Goal: Task Accomplishment & Management: Manage account settings

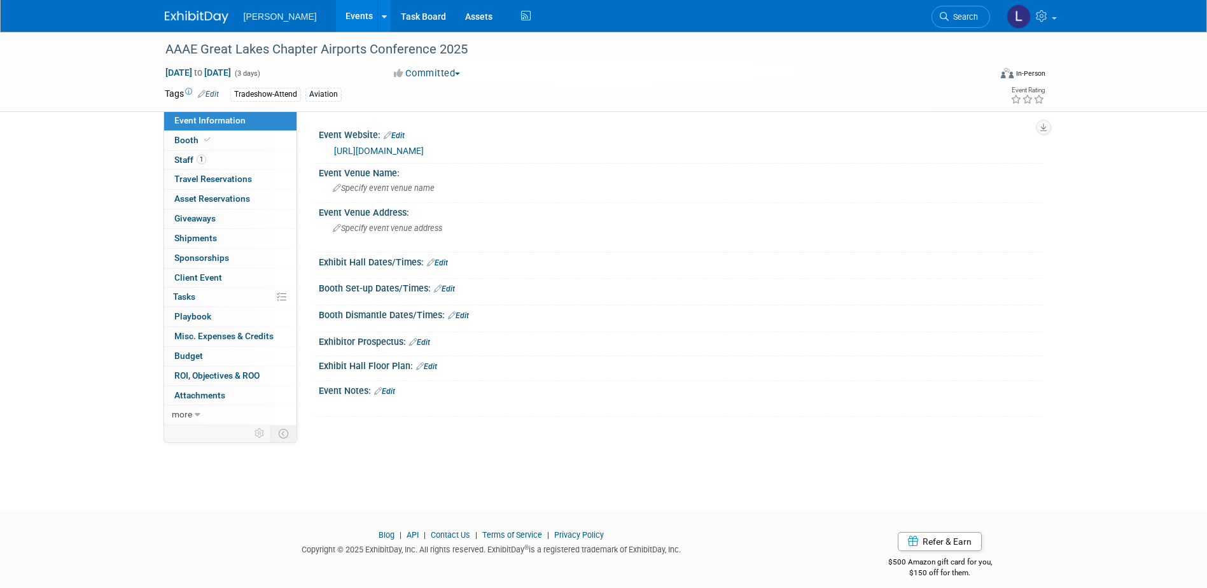
click at [387, 148] on link "[URL][DOMAIN_NAME]" at bounding box center [379, 151] width 90 height 10
click at [197, 162] on span "1" at bounding box center [202, 160] width 10 height 10
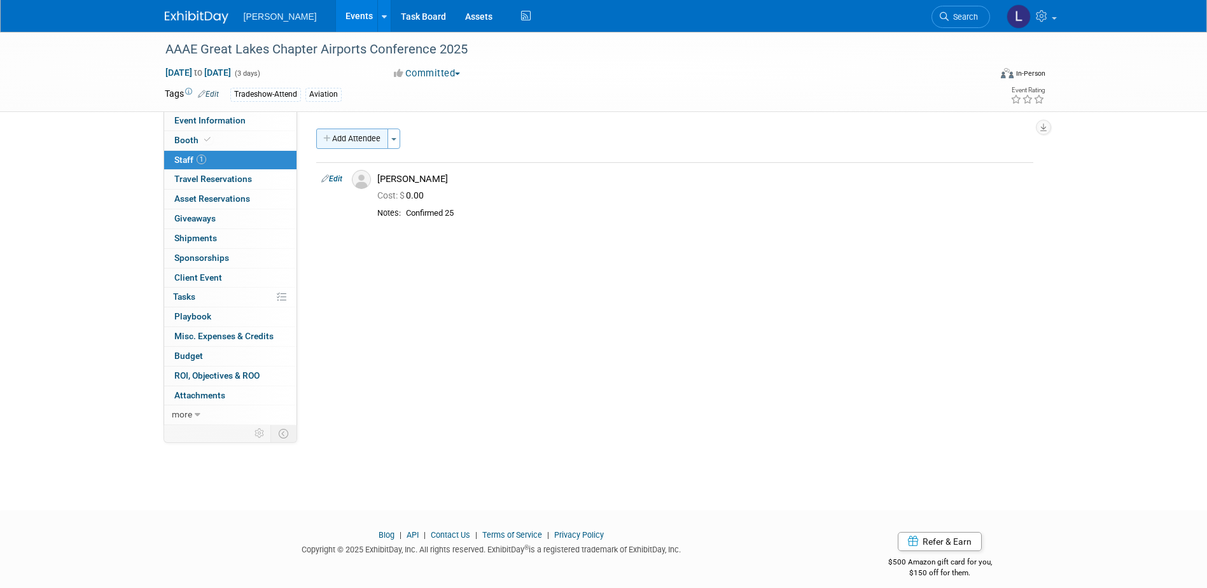
click at [345, 134] on button "Add Attendee" at bounding box center [352, 139] width 72 height 20
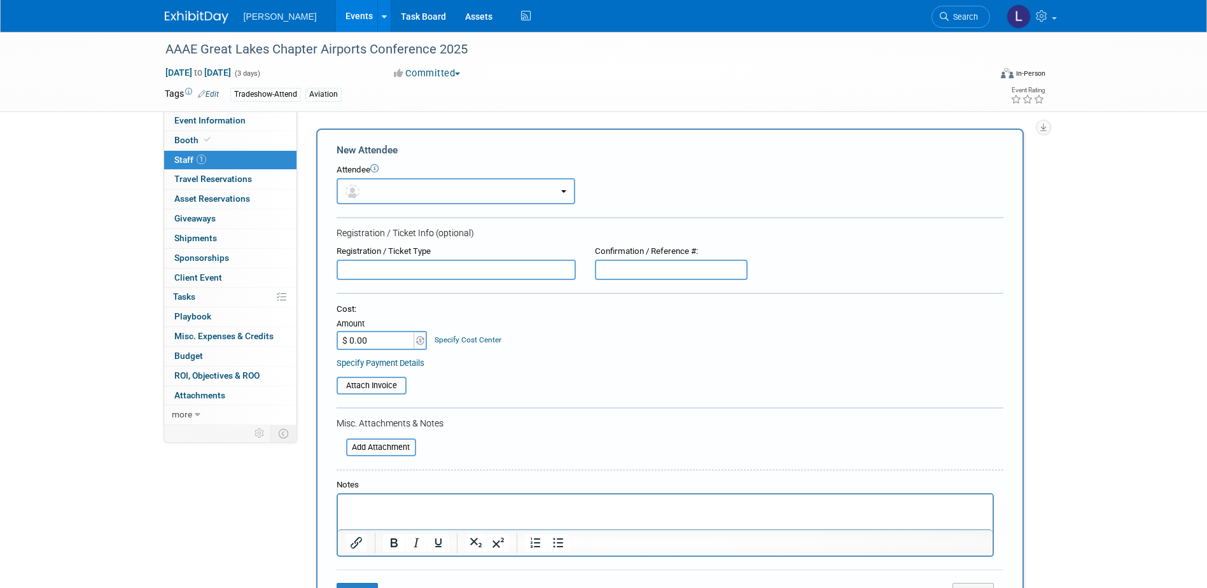
click at [394, 188] on button "button" at bounding box center [456, 191] width 239 height 26
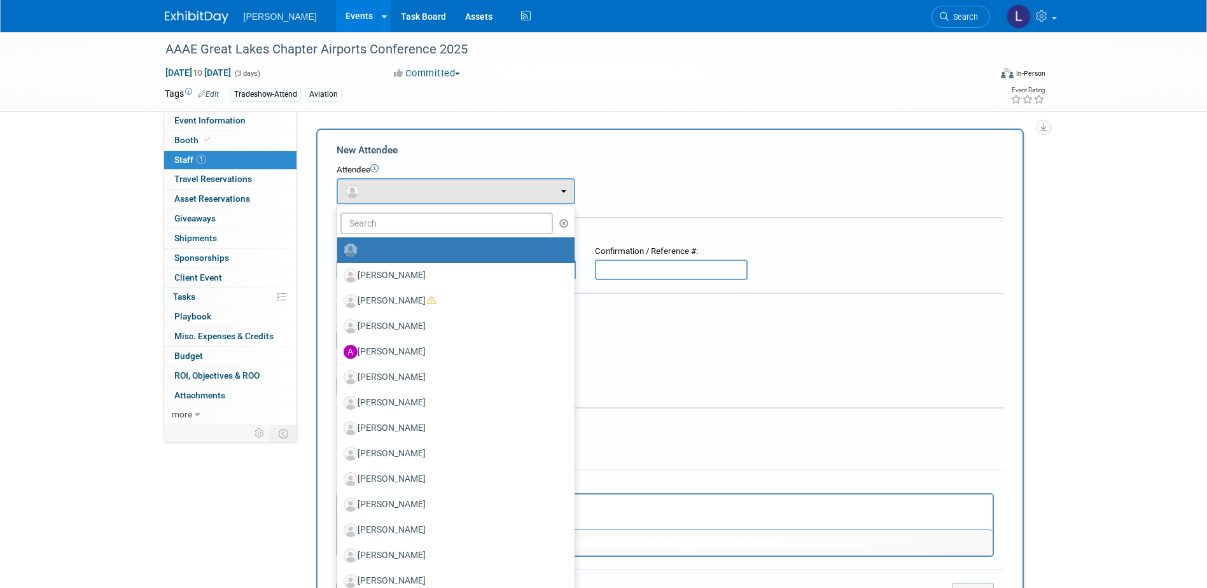
click at [232, 71] on span "[DATE] to [DATE]" at bounding box center [198, 72] width 67 height 11
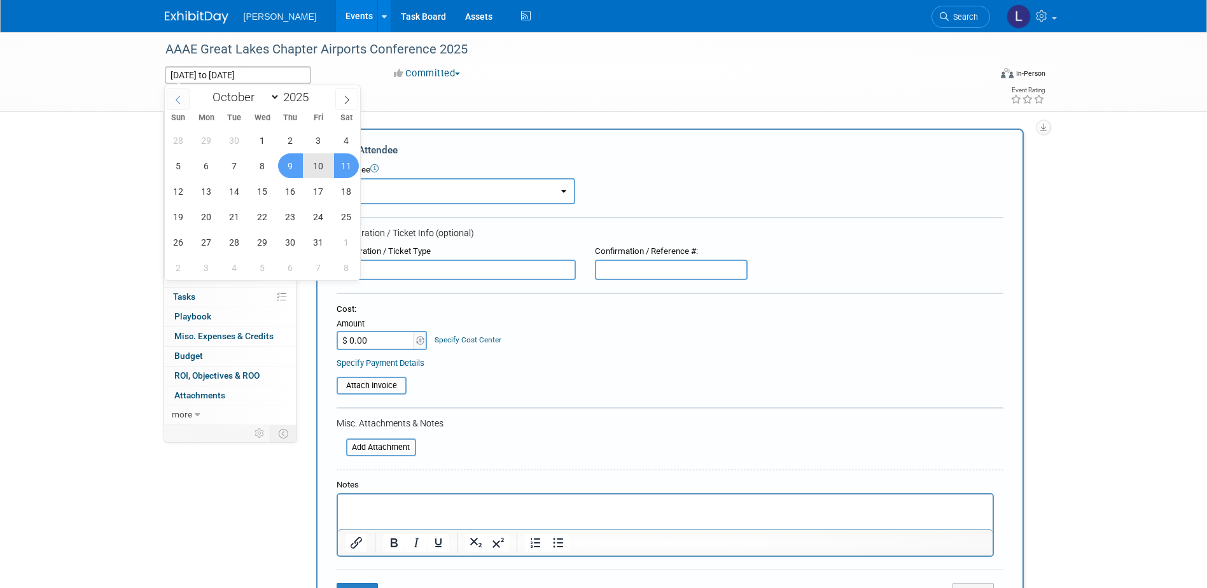
click at [179, 101] on icon at bounding box center [178, 99] width 9 height 9
select select "8"
click at [233, 214] on span "23" at bounding box center [234, 216] width 25 height 25
type input "[DATE]"
click at [288, 217] on span "25" at bounding box center [290, 216] width 25 height 25
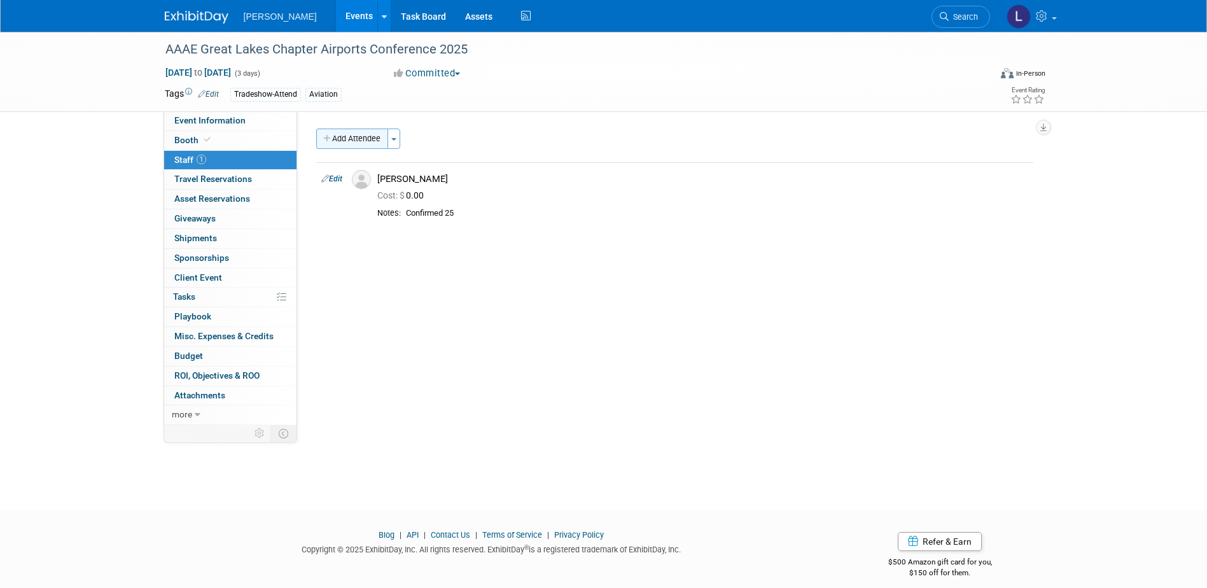
click at [352, 138] on button "Add Attendee" at bounding box center [352, 139] width 72 height 20
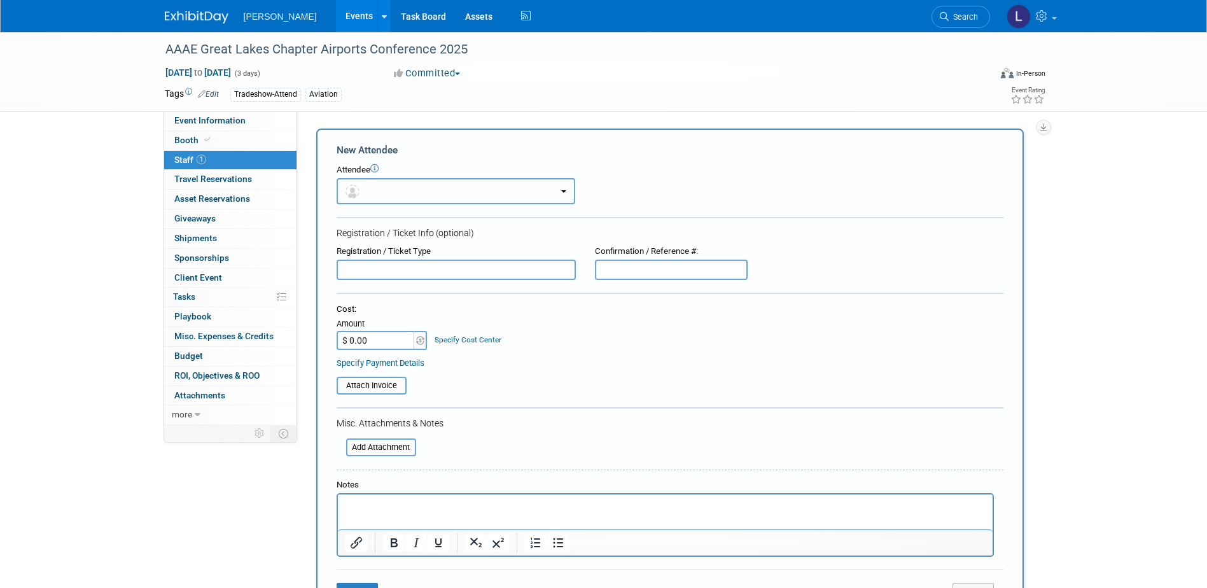
click at [383, 194] on button "button" at bounding box center [456, 191] width 239 height 26
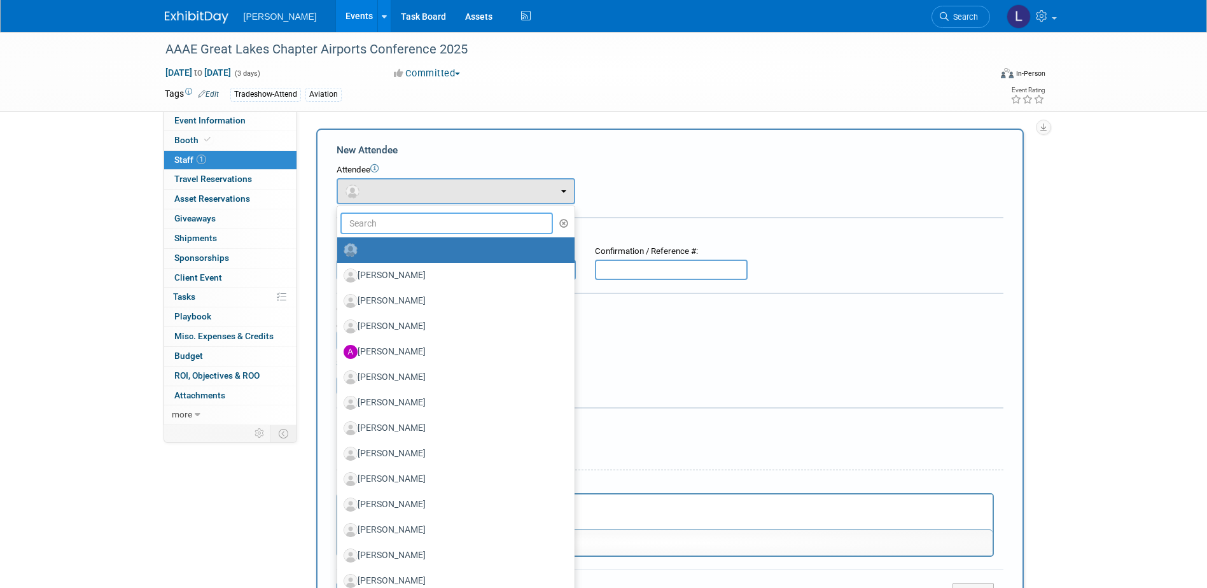
click at [400, 232] on input "text" at bounding box center [446, 223] width 213 height 22
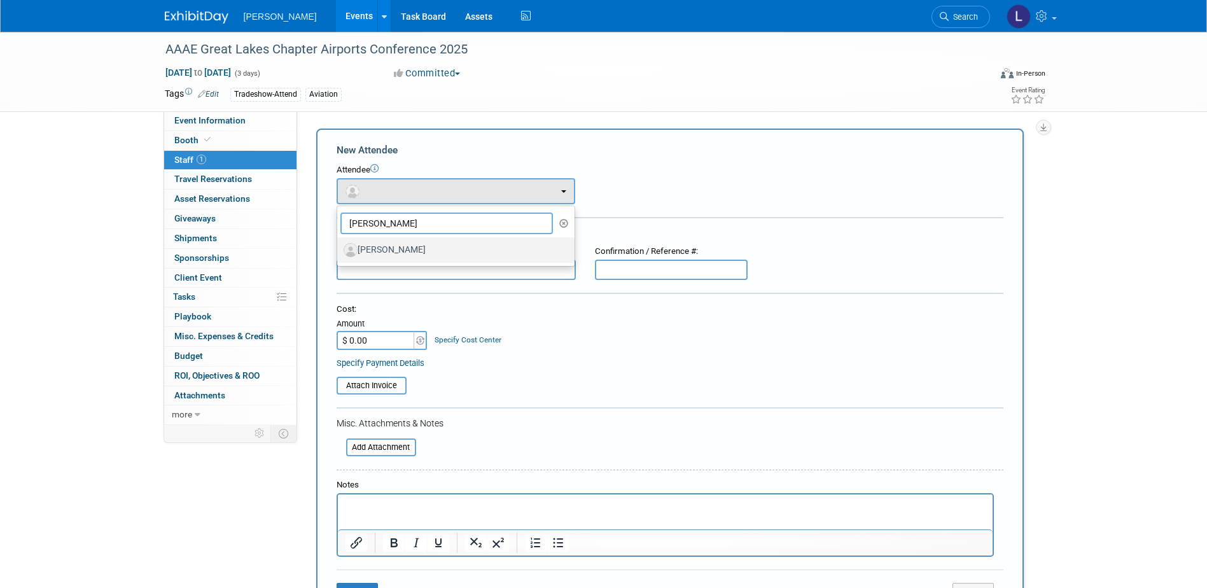
type input "[PERSON_NAME]"
click at [401, 252] on label "[PERSON_NAME]" at bounding box center [453, 250] width 218 height 20
click at [339, 252] on input "[PERSON_NAME]" at bounding box center [335, 248] width 8 height 8
select select "5c93c29a-2d0b-4de9-8bb1-66311979f125"
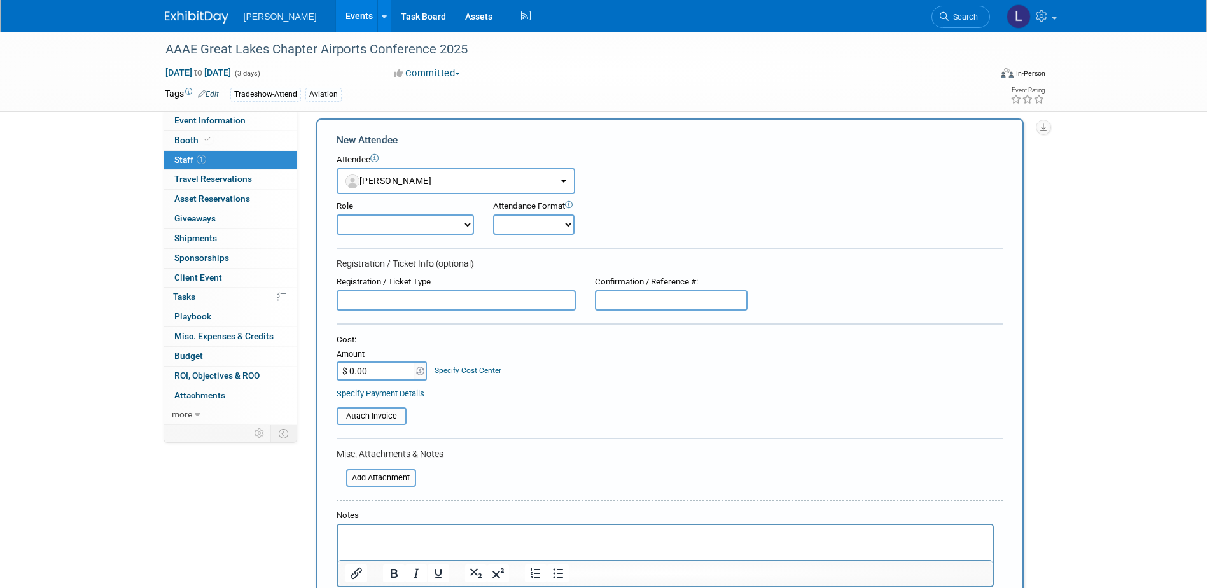
scroll to position [310, 0]
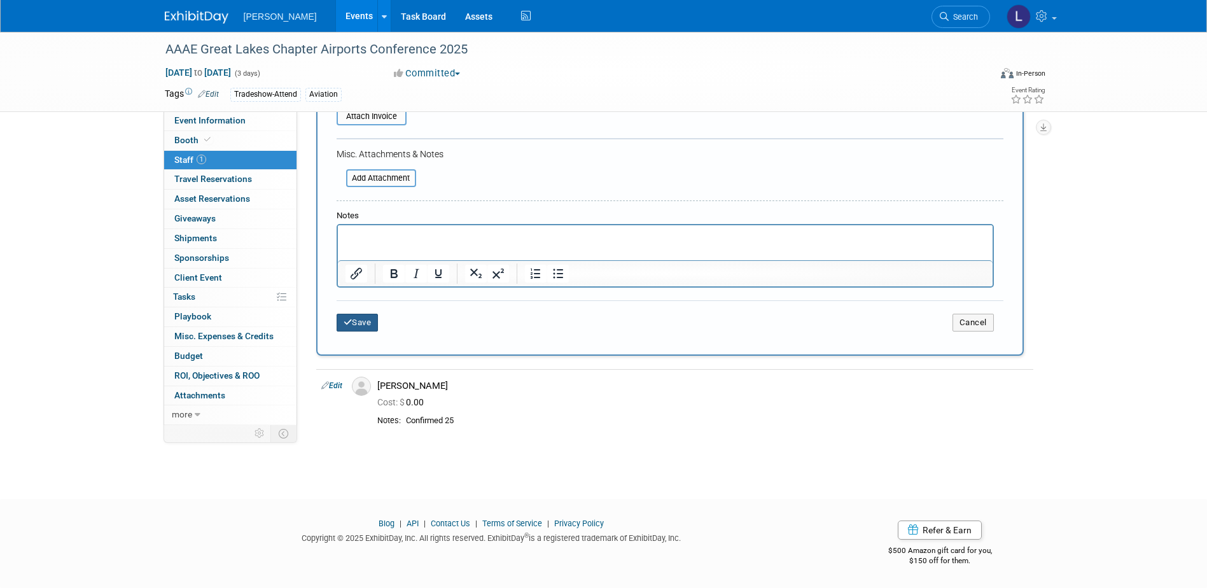
click at [358, 316] on button "Save" at bounding box center [358, 323] width 42 height 18
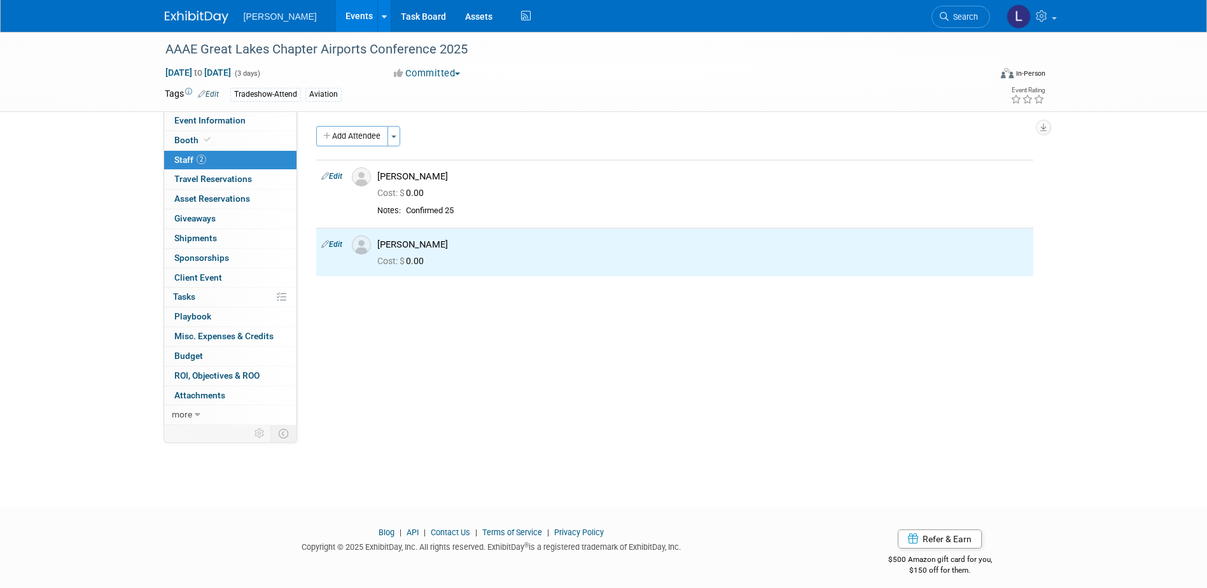
scroll to position [0, 0]
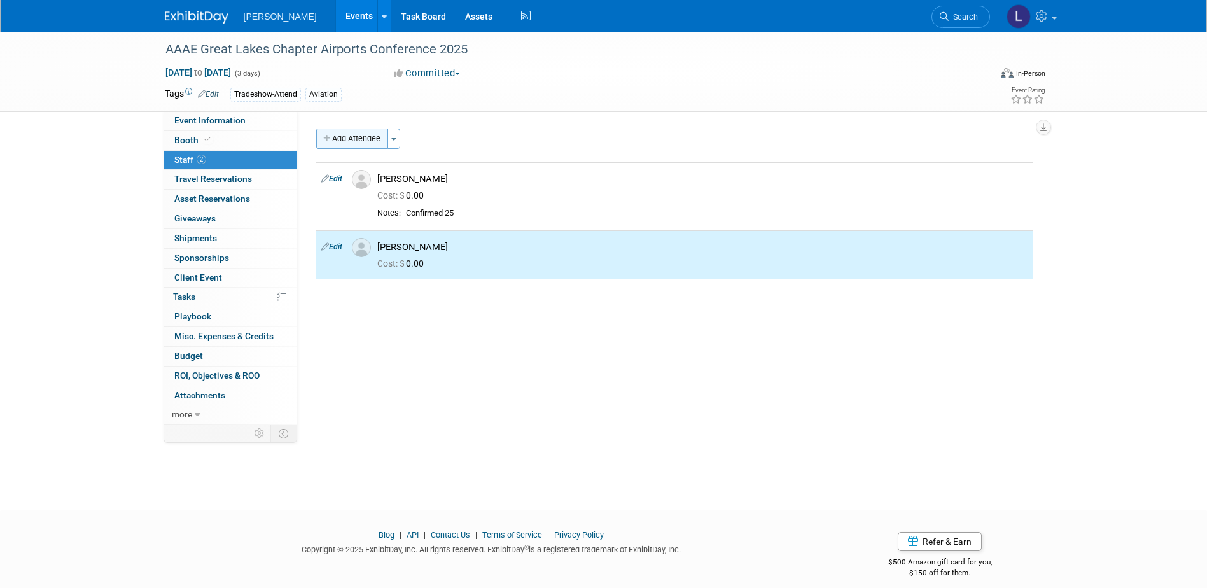
click at [354, 132] on button "Add Attendee" at bounding box center [352, 139] width 72 height 20
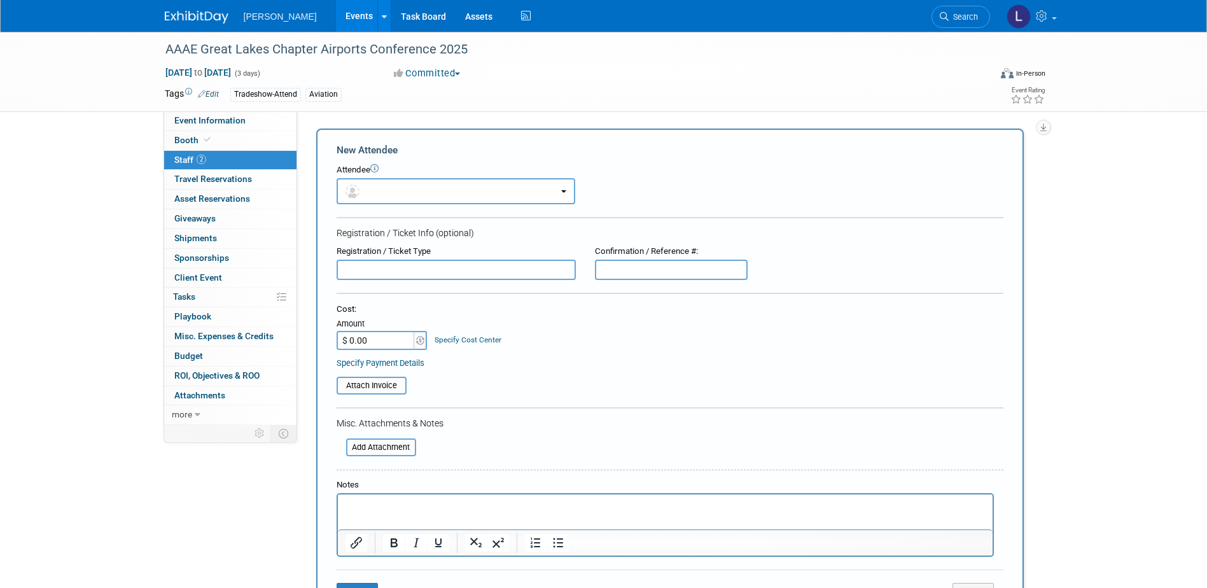
click at [393, 204] on form "New Attendee Attendee <img src="[URL][DOMAIN_NAME]" style="width: 22px; height:…" at bounding box center [670, 376] width 667 height 467
click at [391, 198] on button "button" at bounding box center [456, 191] width 239 height 26
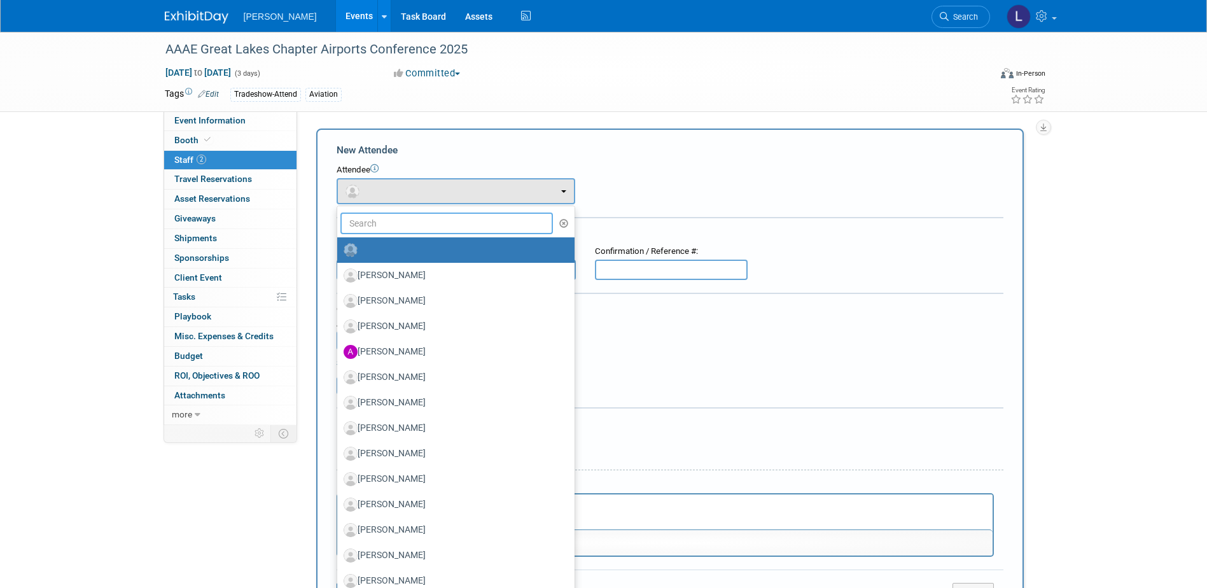
click at [389, 230] on input "text" at bounding box center [446, 223] width 213 height 22
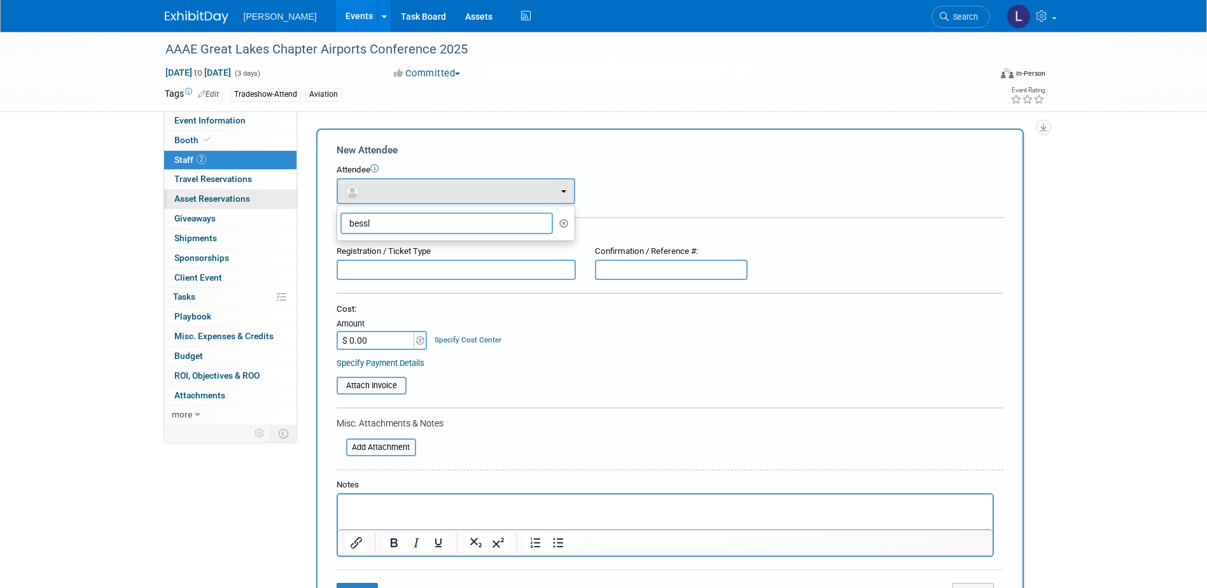
drag, startPoint x: 456, startPoint y: 226, endPoint x: 241, endPoint y: 205, distance: 216.1
click at [241, 205] on div "Event Information Event Info Booth Booth 2 Staff 2 Staff 0 Travel Reservations …" at bounding box center [603, 399] width 897 height 735
type input "bessl"
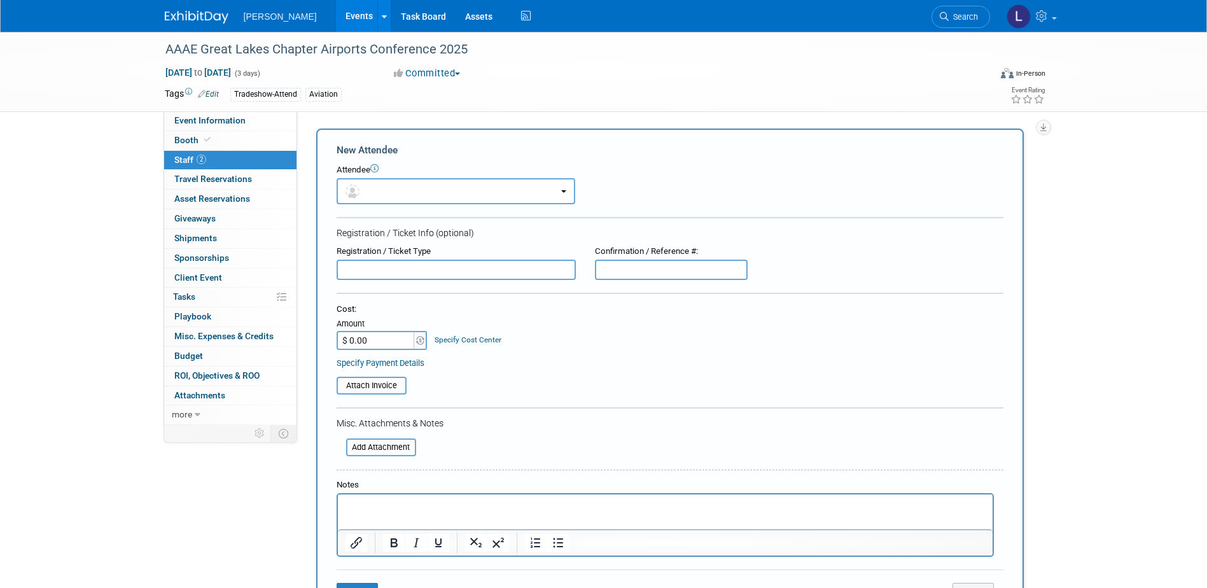
click at [407, 214] on form "New Attendee Attendee <img src="[URL][DOMAIN_NAME]" style="width: 22px; height:…" at bounding box center [670, 376] width 667 height 467
click at [396, 195] on button "button" at bounding box center [456, 191] width 239 height 26
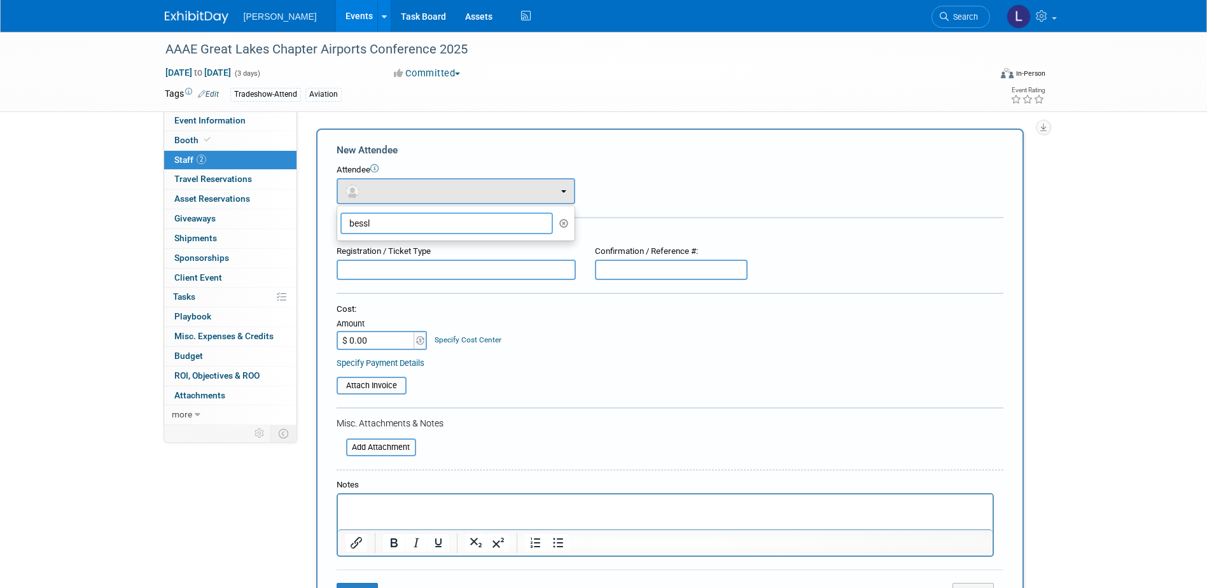
click at [393, 217] on input "bessl" at bounding box center [446, 223] width 213 height 22
drag, startPoint x: 407, startPoint y: 223, endPoint x: 272, endPoint y: 216, distance: 135.1
click at [272, 215] on div "Event Information Event Info Booth Booth 2 Staff 2 Staff 0 Travel Reservations …" at bounding box center [603, 399] width 897 height 735
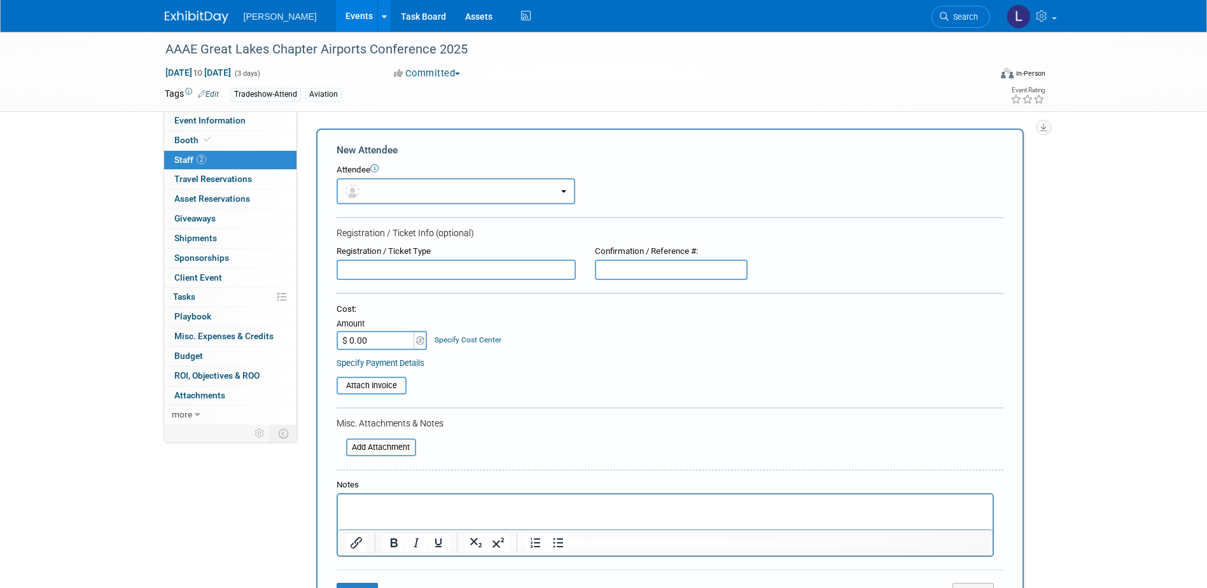
click at [466, 185] on button "button" at bounding box center [456, 191] width 239 height 26
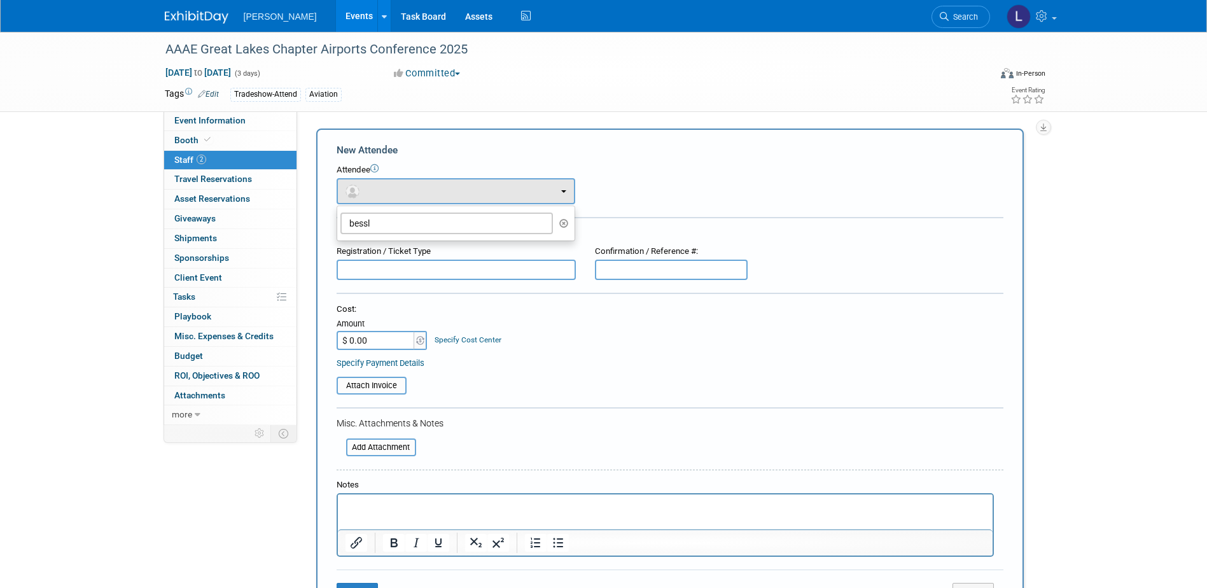
click at [568, 226] on icon "button" at bounding box center [564, 223] width 10 height 9
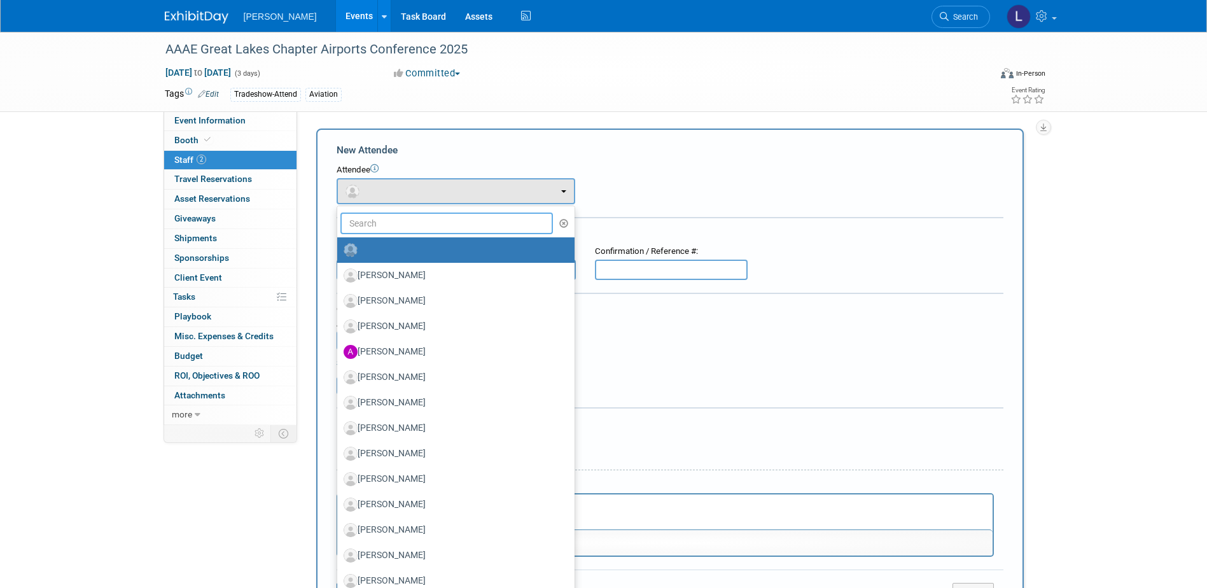
click at [482, 221] on input "text" at bounding box center [446, 223] width 213 height 22
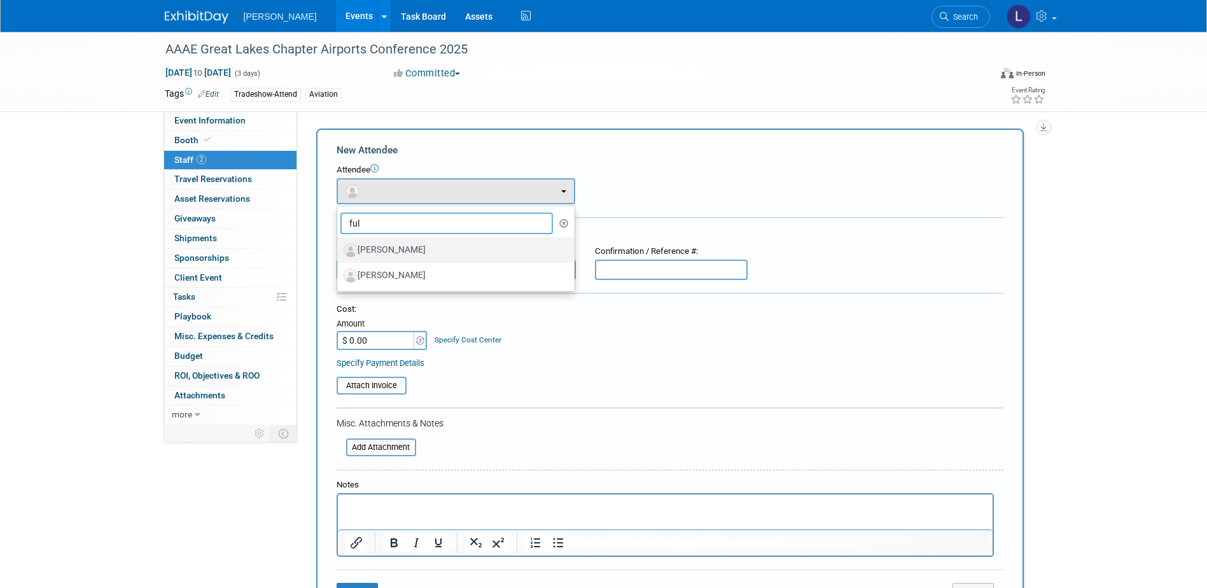
type input "ful"
click at [478, 244] on label "[PERSON_NAME]" at bounding box center [453, 250] width 218 height 20
click at [339, 244] on input "[PERSON_NAME]" at bounding box center [335, 248] width 8 height 8
select select "b98b1628-2575-48e6-b16b-aacdd15990e4"
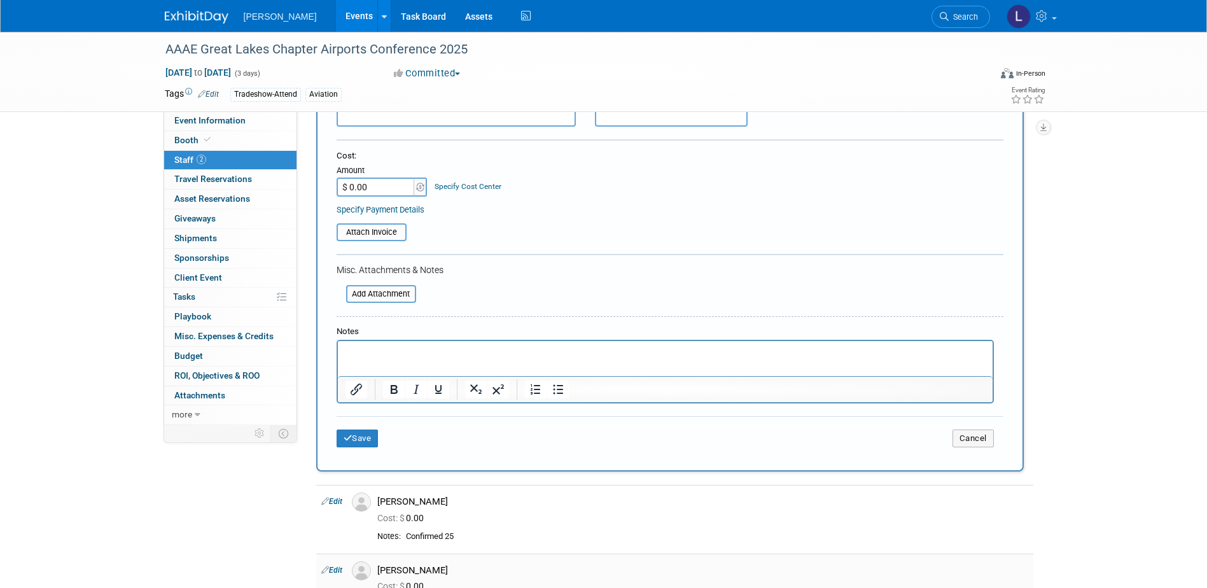
scroll to position [359, 0]
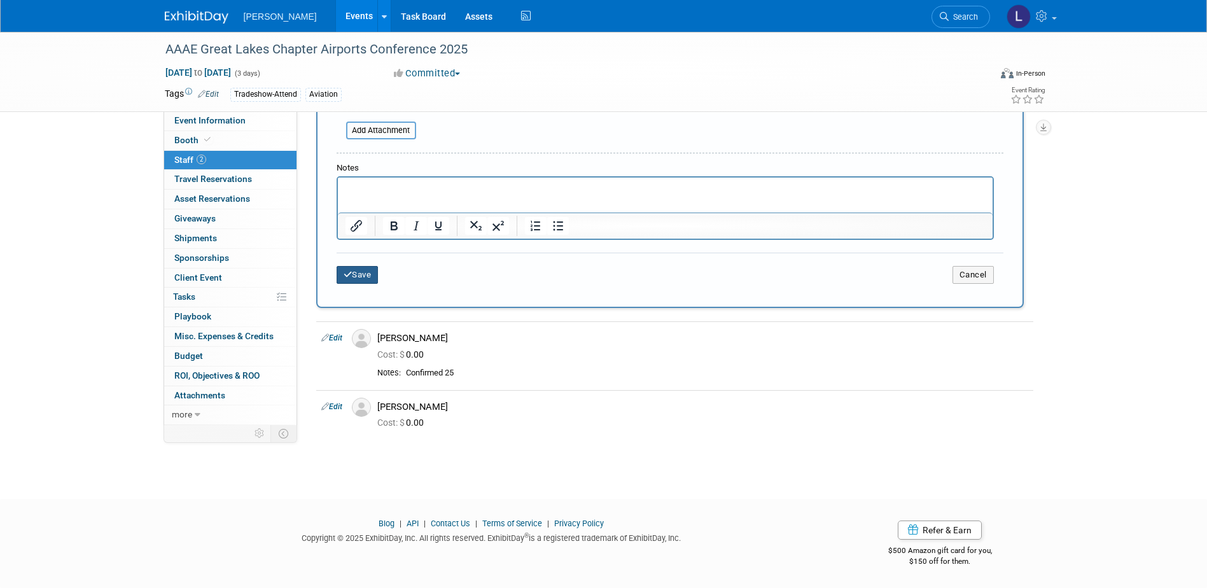
click at [370, 276] on button "Save" at bounding box center [358, 275] width 42 height 18
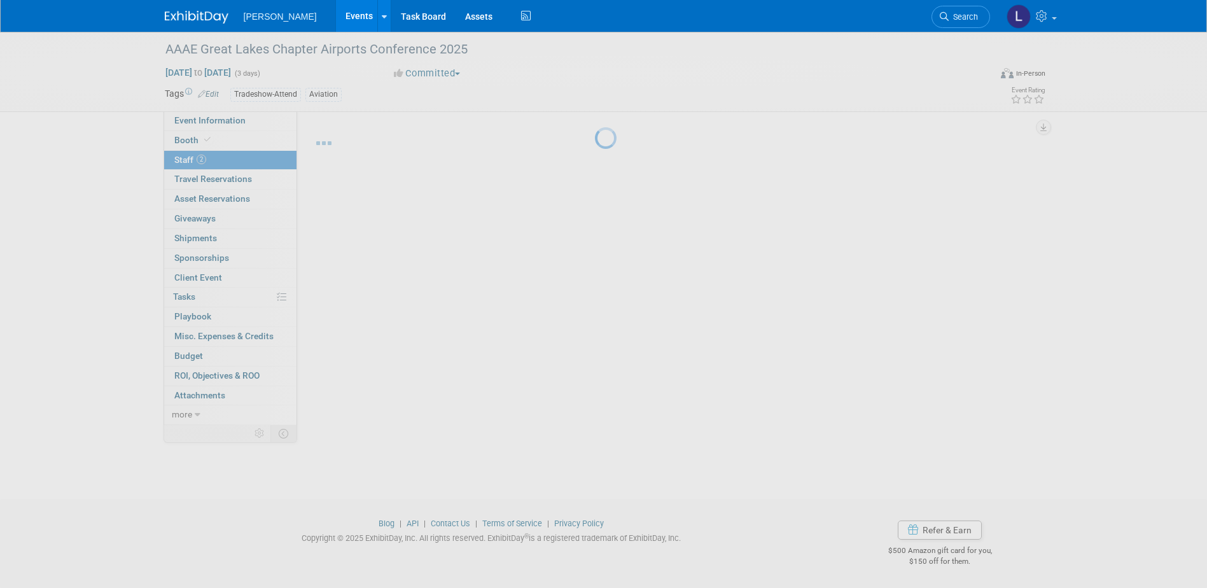
scroll to position [0, 0]
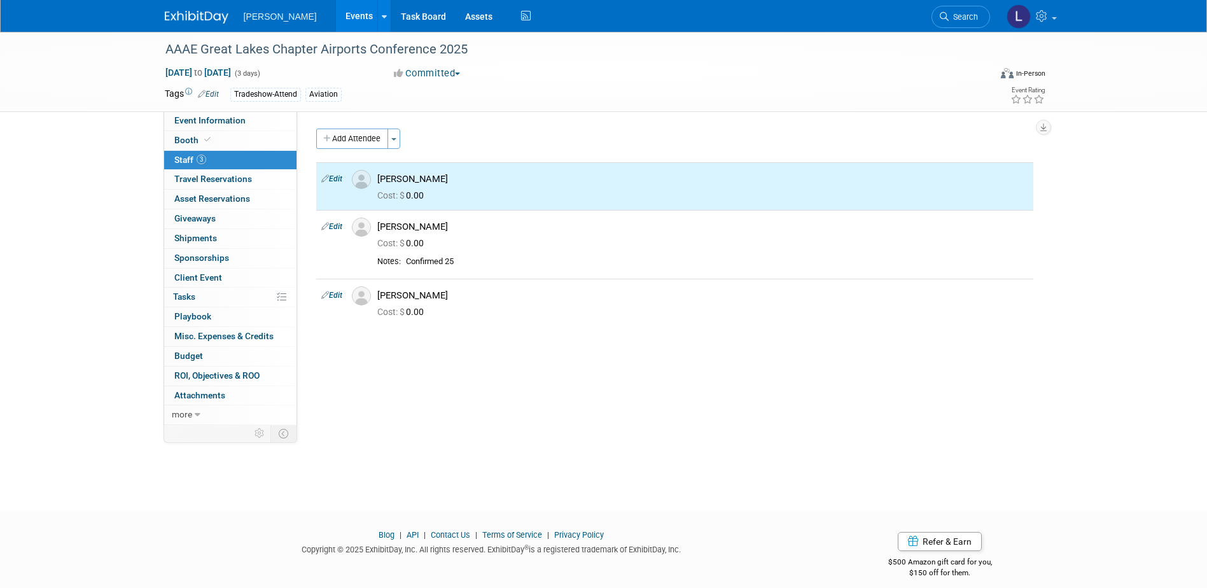
click at [359, 150] on div "Add Attendee Toggle Dropdown Quick -Tag Attendees Apply X (me) select all cancel" at bounding box center [674, 228] width 717 height 198
click at [352, 135] on button "Add Attendee" at bounding box center [352, 139] width 72 height 20
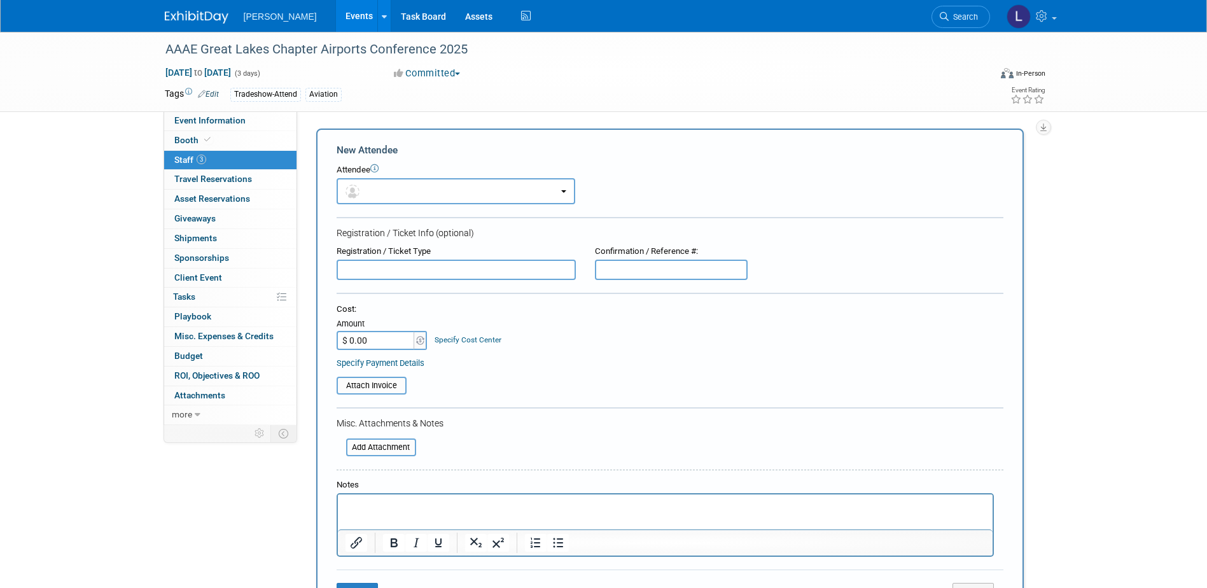
click at [407, 494] on iframe at bounding box center [665, 511] width 655 height 35
click at [412, 505] on p "Rich Text Area. Press ALT-0 for help." at bounding box center [665, 505] width 640 height 13
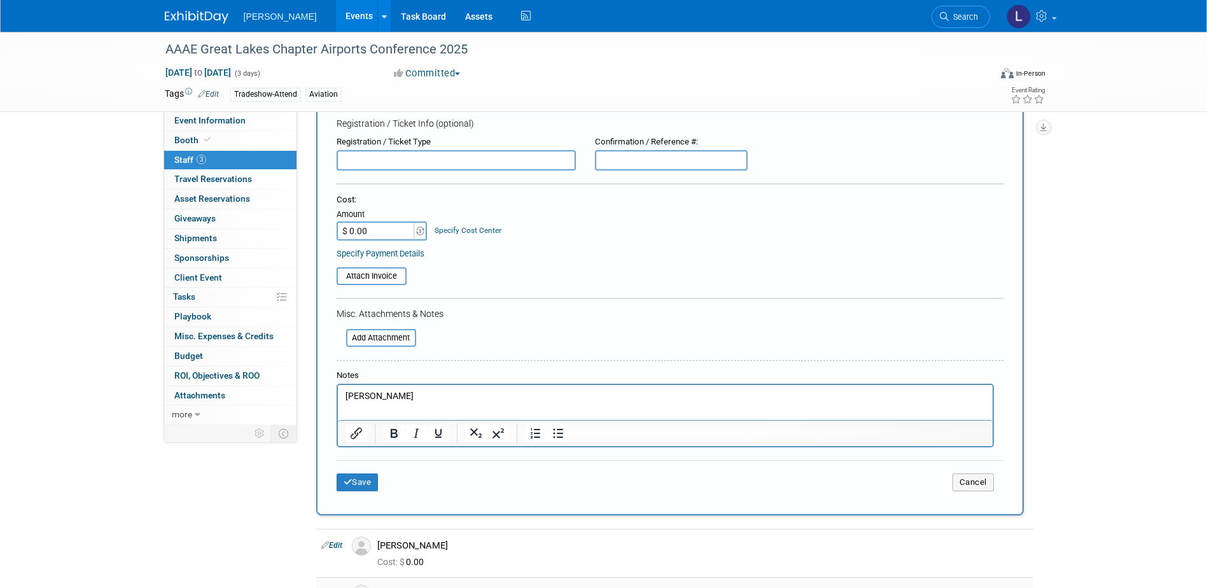
scroll to position [191, 0]
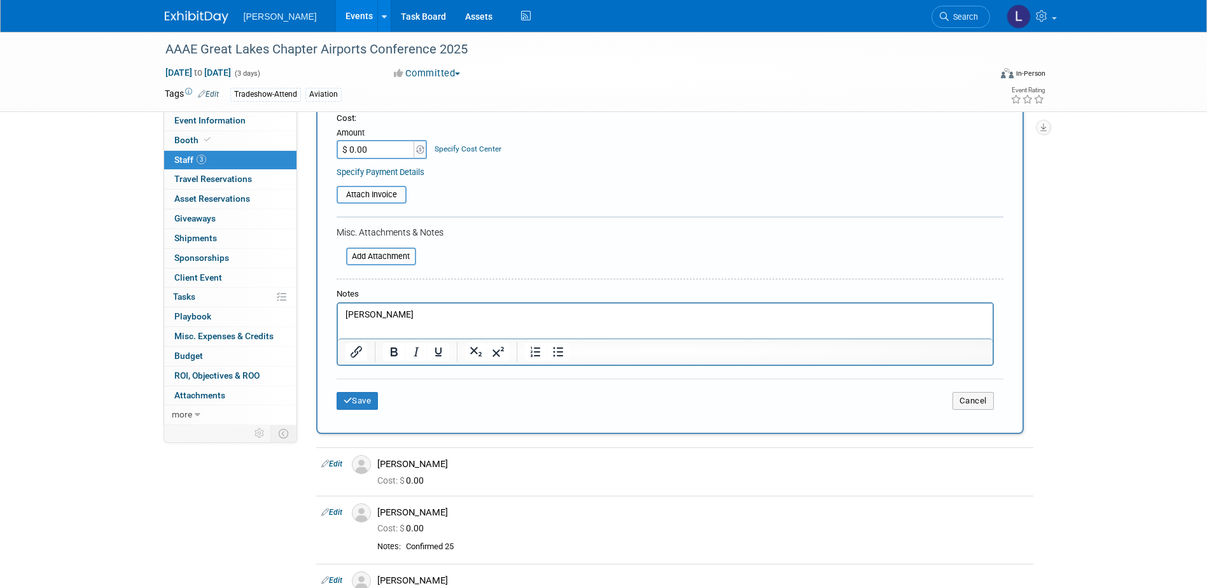
click at [359, 393] on button "Save" at bounding box center [358, 401] width 42 height 18
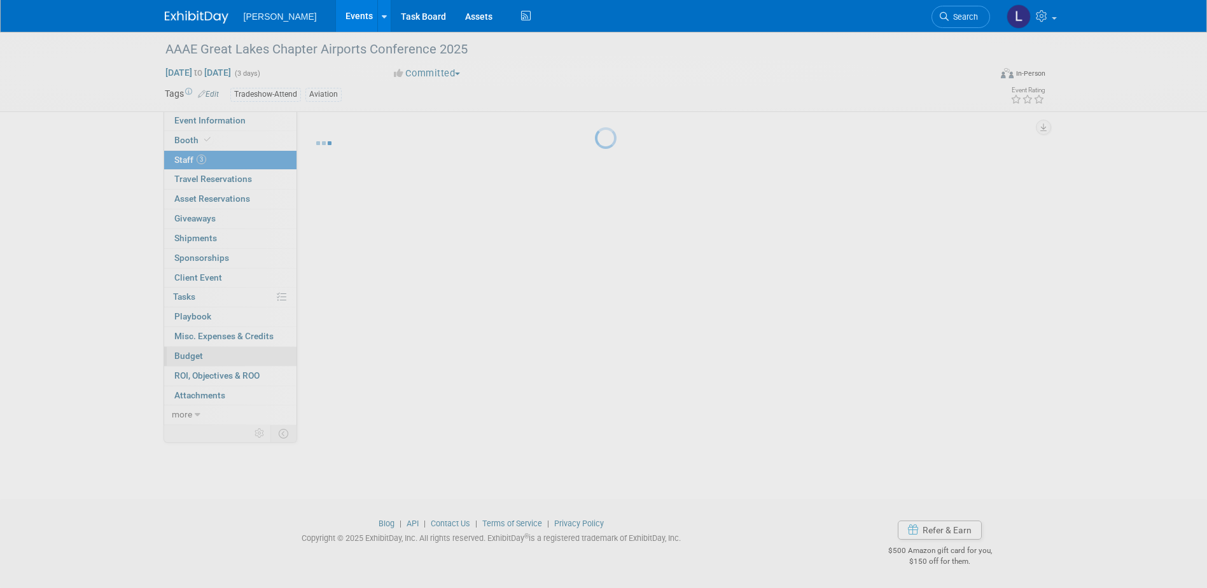
scroll to position [11, 0]
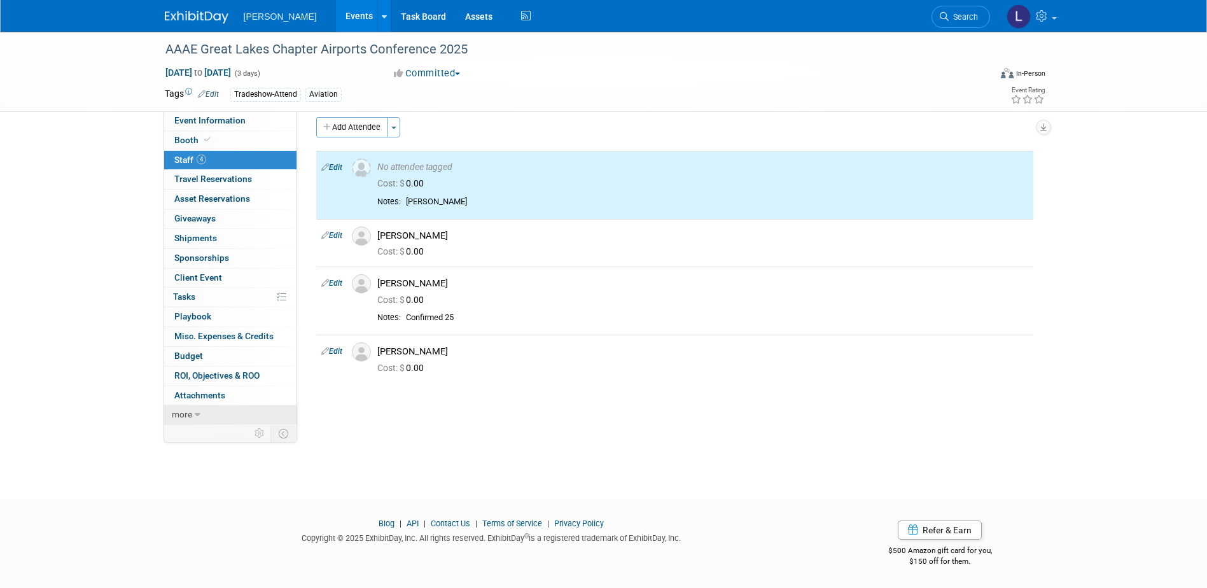
click at [205, 411] on link "more" at bounding box center [230, 414] width 132 height 19
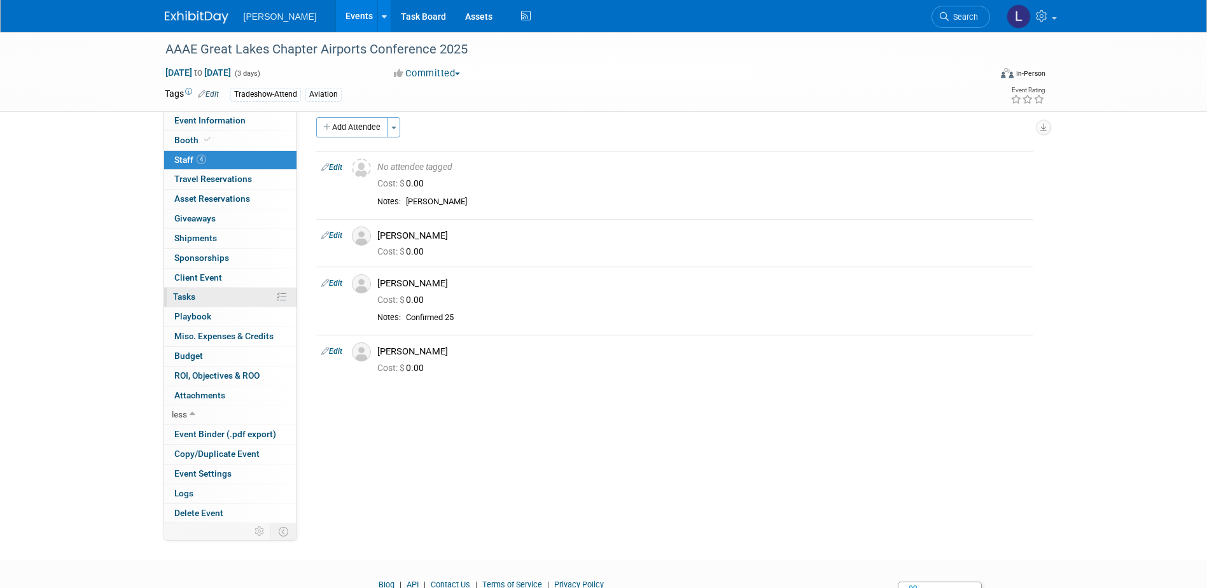
click at [209, 294] on link "0% Tasks 0%" at bounding box center [230, 297] width 132 height 19
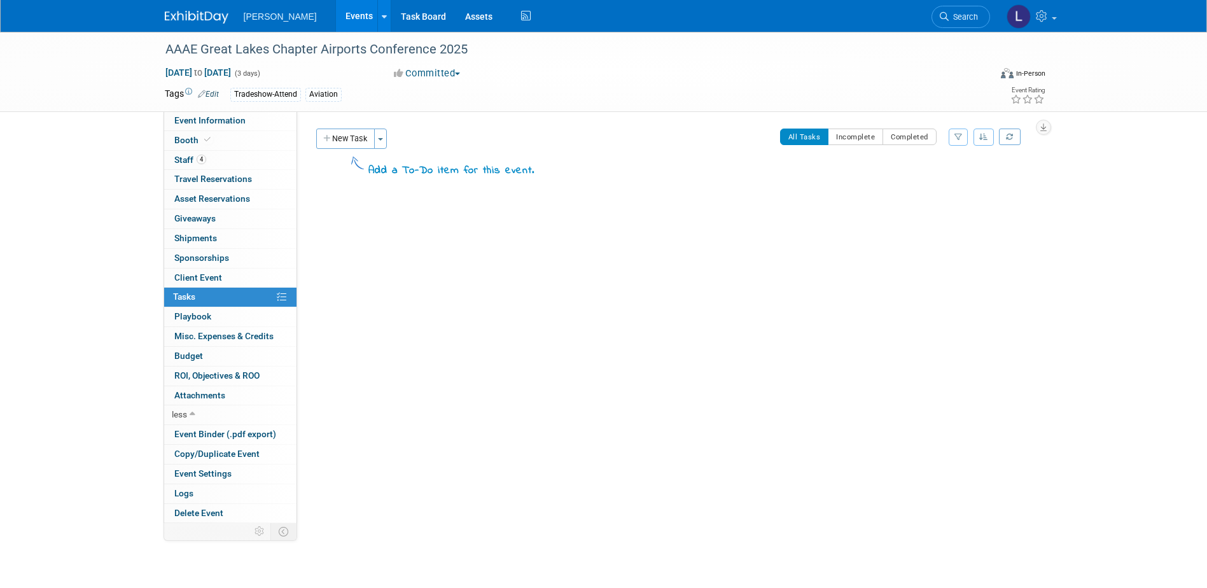
drag, startPoint x: 342, startPoint y: 134, endPoint x: 585, endPoint y: 138, distance: 243.1
click at [342, 134] on button "New Task" at bounding box center [345, 139] width 59 height 20
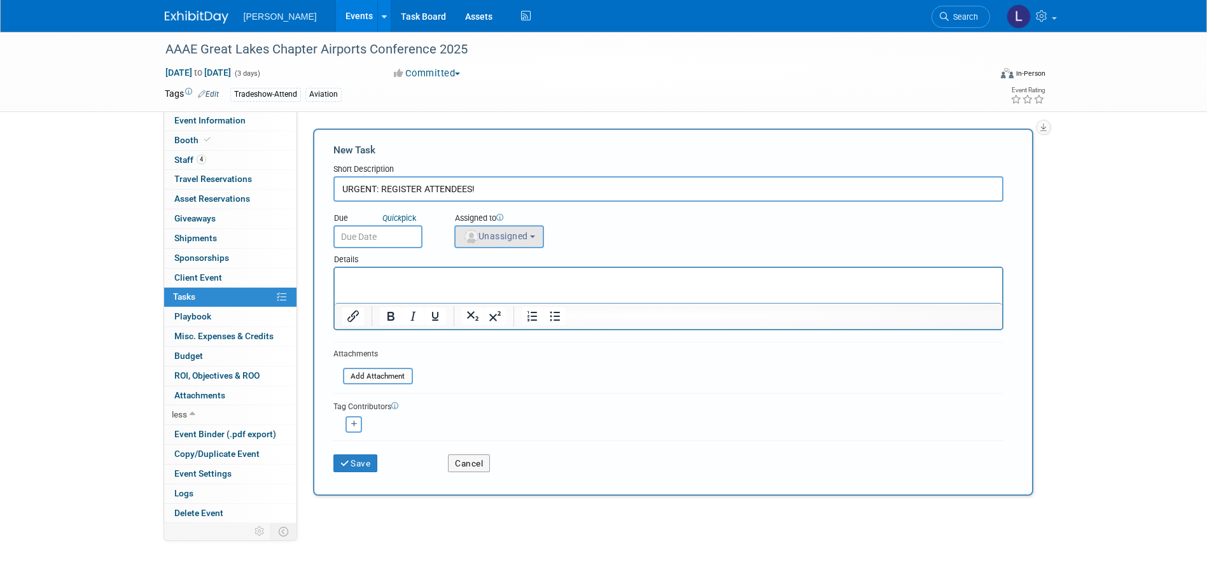
type input "URGENT: REGISTER ATTENDEES!"
click at [527, 232] on span "Unassigned" at bounding box center [495, 236] width 65 height 10
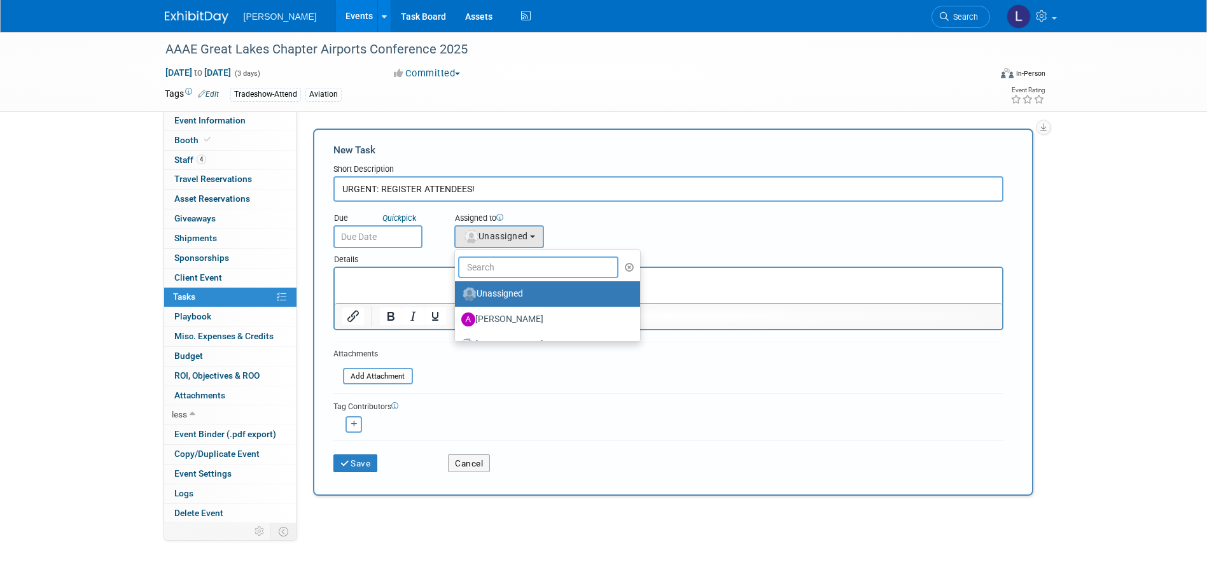
click at [510, 261] on input "text" at bounding box center [538, 267] width 161 height 22
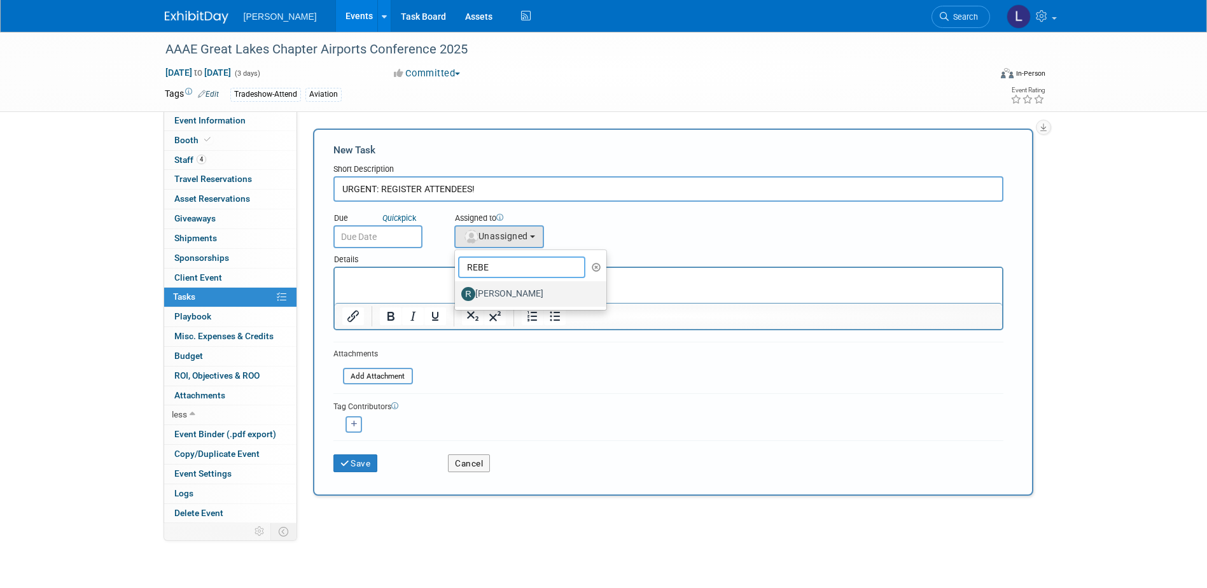
type input "REBE"
click at [578, 289] on label "[PERSON_NAME]" at bounding box center [527, 294] width 133 height 20
click at [457, 289] on input "[PERSON_NAME]" at bounding box center [453, 292] width 8 height 8
select select "844a177d-a181-44ff-a72a-5731d68e4351"
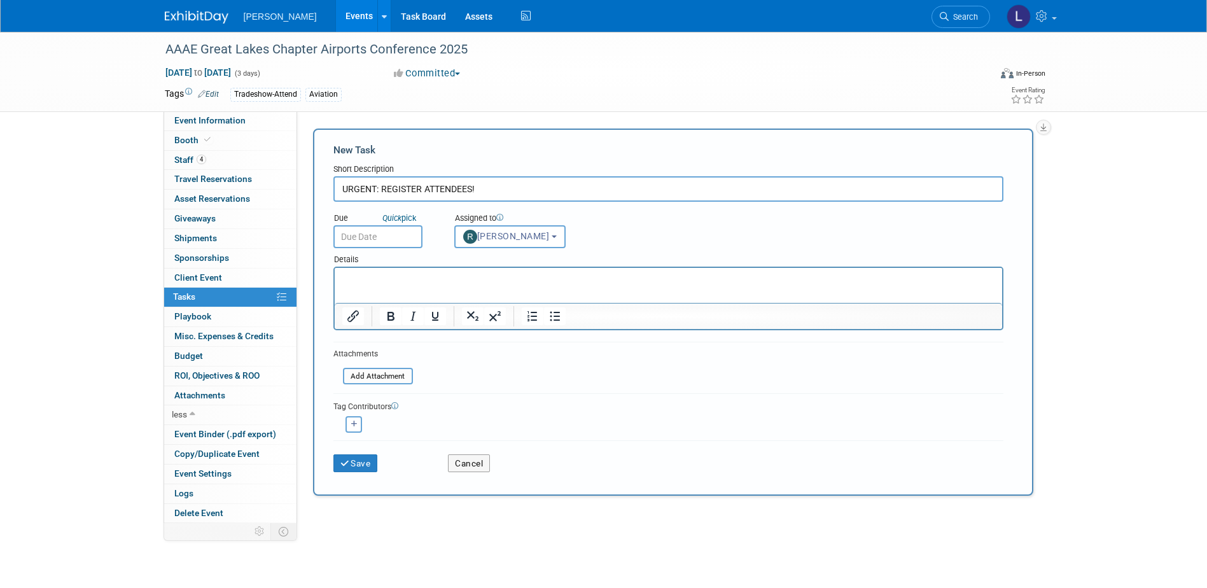
click at [368, 246] on body "[PERSON_NAME] Events Add Event Bulk Upload Events Shareable Event Boards Recent…" at bounding box center [603, 294] width 1207 height 588
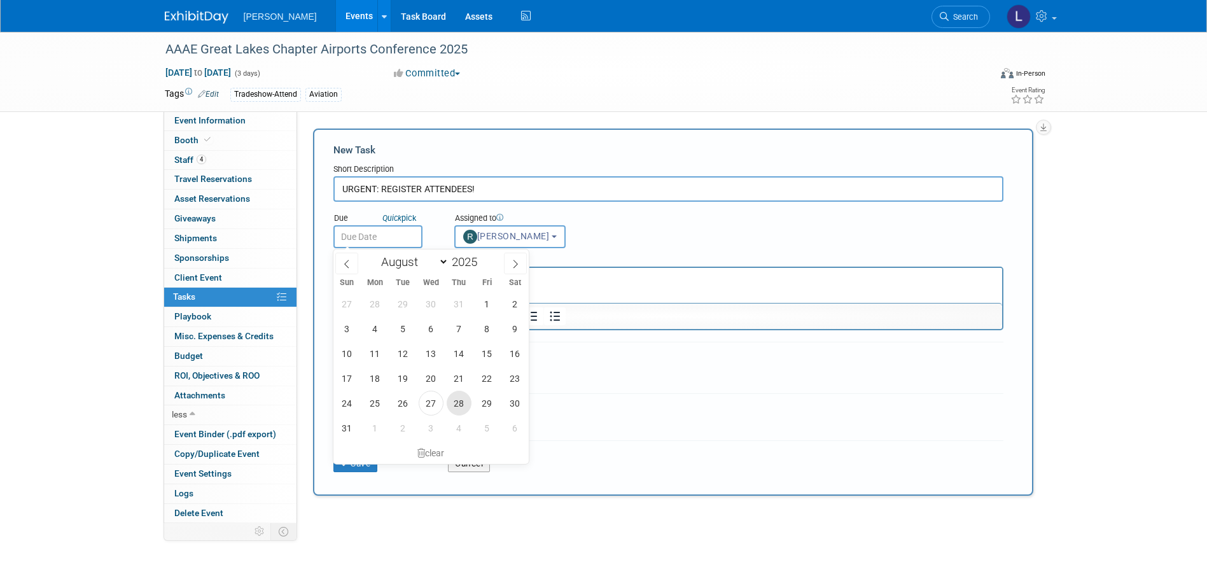
click at [466, 395] on span "28" at bounding box center [459, 403] width 25 height 25
type input "[DATE]"
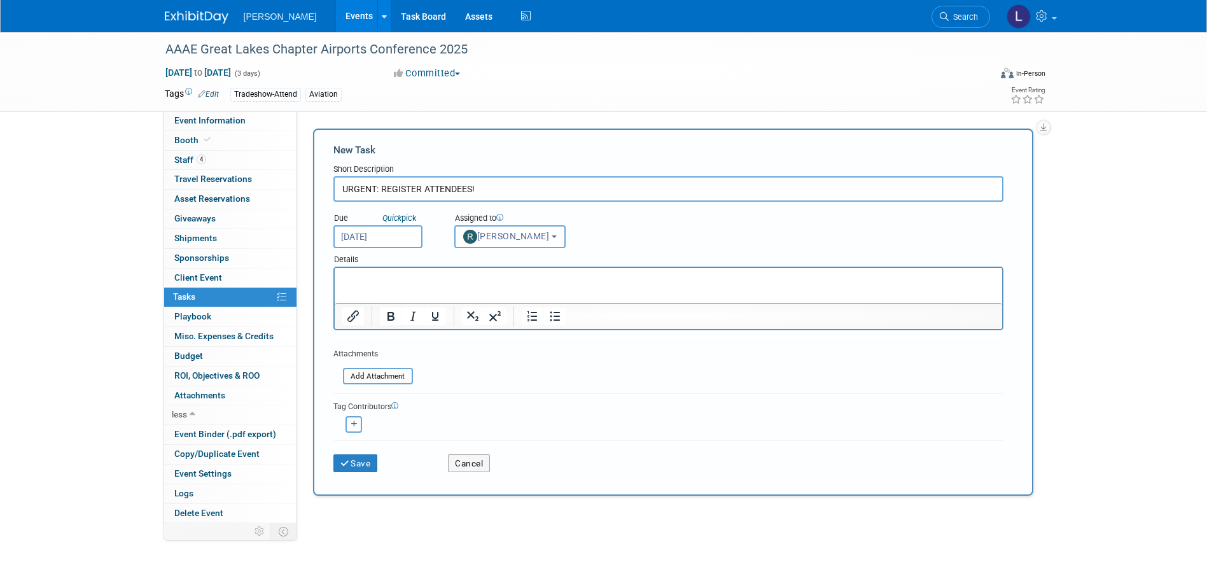
click at [356, 426] on icon "button" at bounding box center [354, 424] width 6 height 7
select select
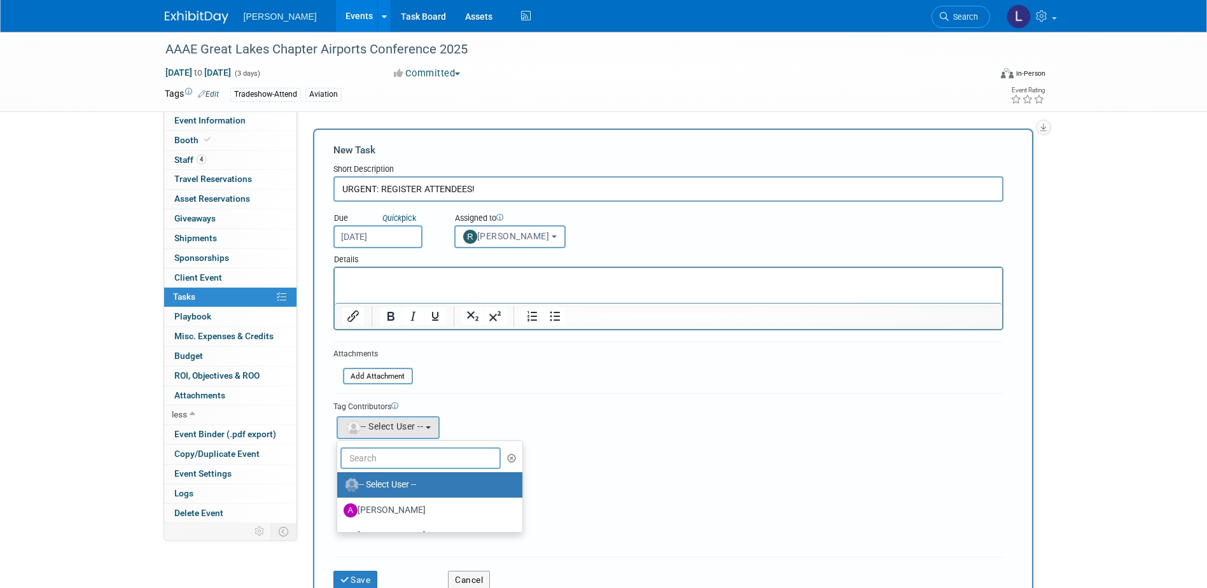
click at [375, 464] on input "text" at bounding box center [420, 458] width 161 height 22
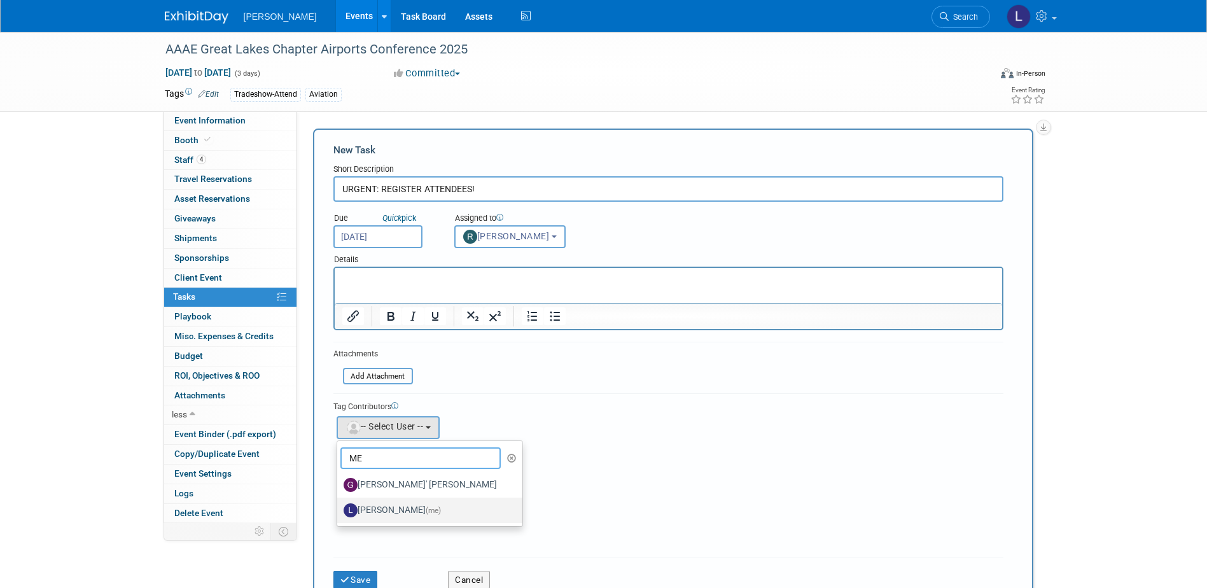
type input "ME"
click at [380, 510] on label "[PERSON_NAME] (me)" at bounding box center [427, 510] width 166 height 20
click at [339, 510] on input "[PERSON_NAME] (me)" at bounding box center [335, 509] width 8 height 8
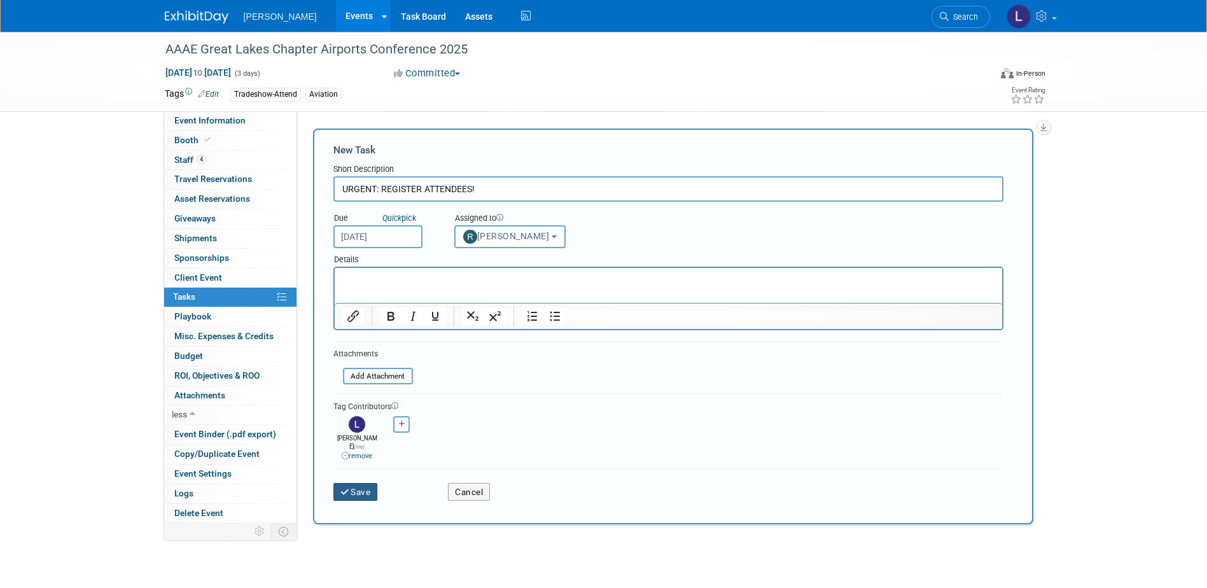
click at [359, 487] on button "Save" at bounding box center [355, 492] width 45 height 18
